Goal: Understand process/instructions: Learn how to perform a task or action

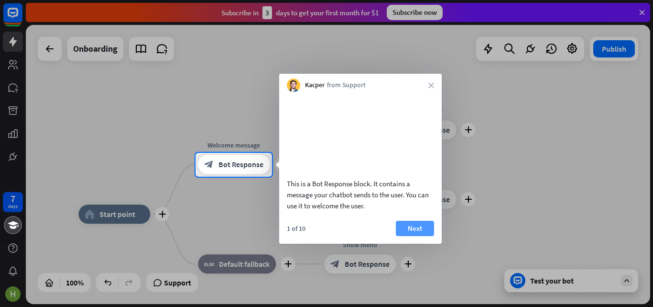
click at [415, 236] on button "Next" at bounding box center [415, 228] width 38 height 15
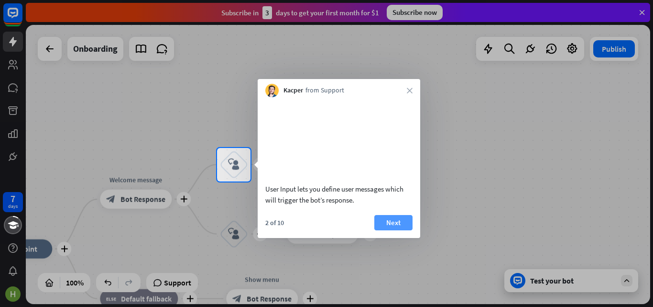
click at [394, 230] on button "Next" at bounding box center [394, 222] width 38 height 15
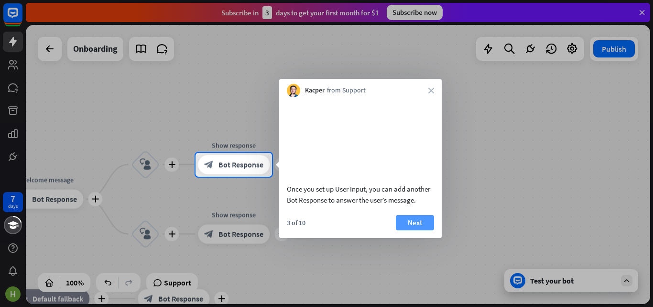
click at [406, 230] on button "Next" at bounding box center [415, 222] width 38 height 15
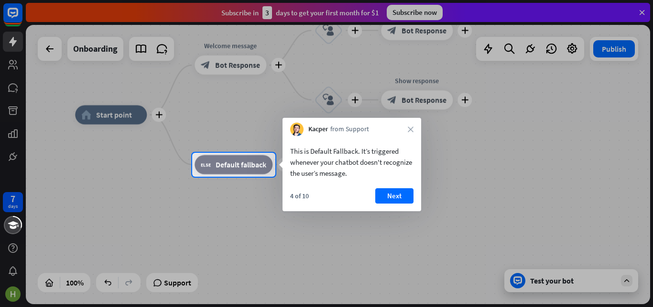
click at [387, 198] on button "Next" at bounding box center [395, 195] width 38 height 15
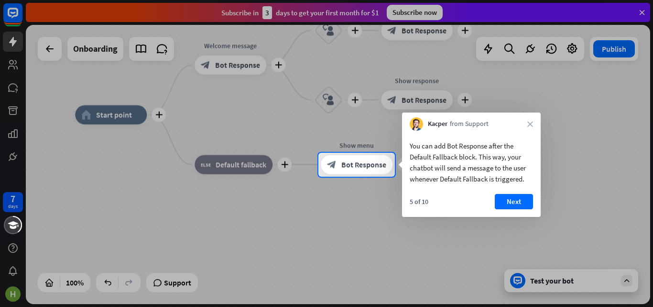
click at [387, 198] on div "7 days close Product Help First steps Get started with ChatBot Help Center Foll…" at bounding box center [326, 153] width 653 height 307
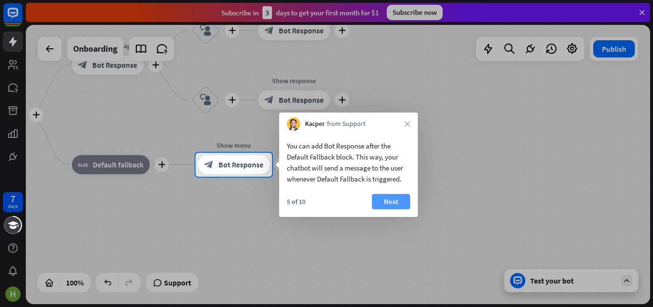
click at [390, 202] on button "Next" at bounding box center [391, 201] width 38 height 15
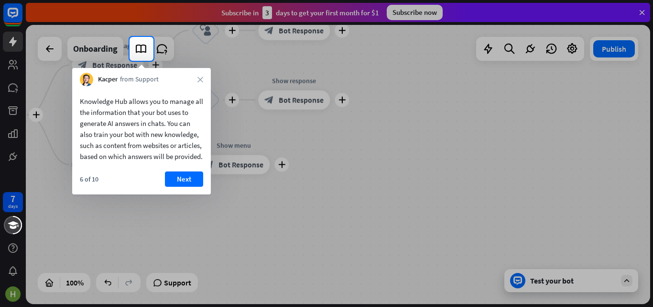
click at [199, 185] on button "Next" at bounding box center [184, 178] width 38 height 15
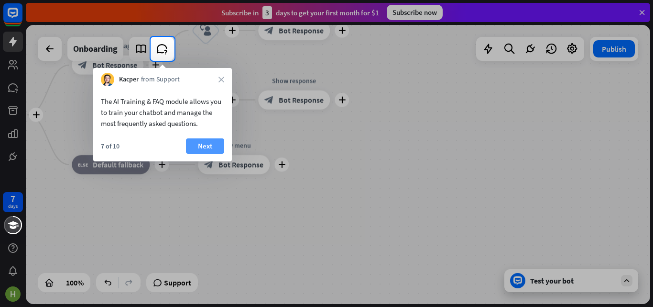
click at [212, 145] on button "Next" at bounding box center [205, 145] width 38 height 15
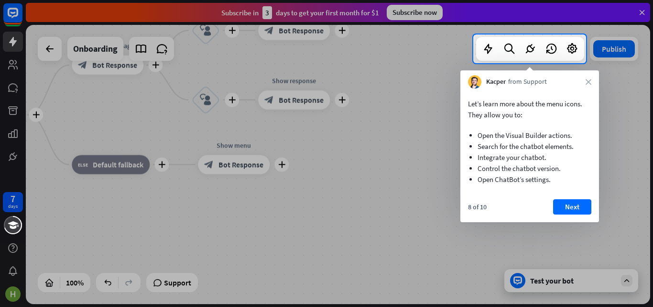
click at [564, 209] on button "Next" at bounding box center [572, 206] width 38 height 15
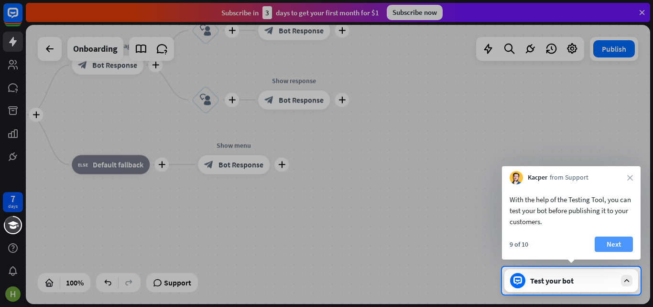
click at [612, 241] on button "Next" at bounding box center [614, 243] width 38 height 15
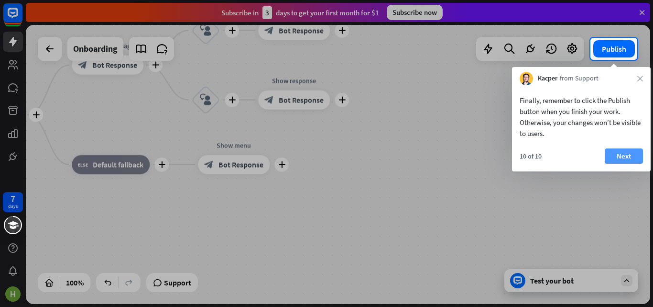
click at [621, 161] on button "Next" at bounding box center [624, 155] width 38 height 15
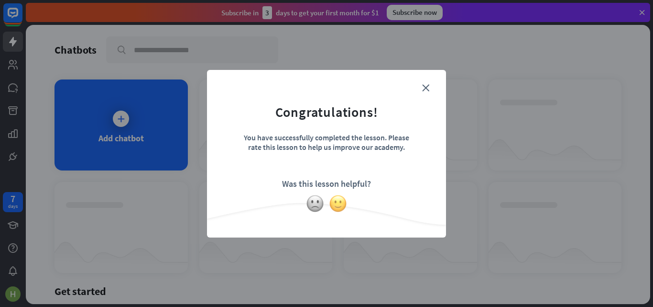
click at [340, 208] on img at bounding box center [338, 203] width 18 height 18
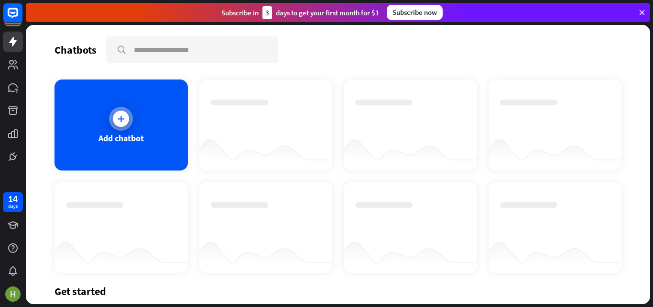
click at [107, 143] on div "Add chatbot" at bounding box center [121, 138] width 45 height 11
